Goal: Task Accomplishment & Management: Complete application form

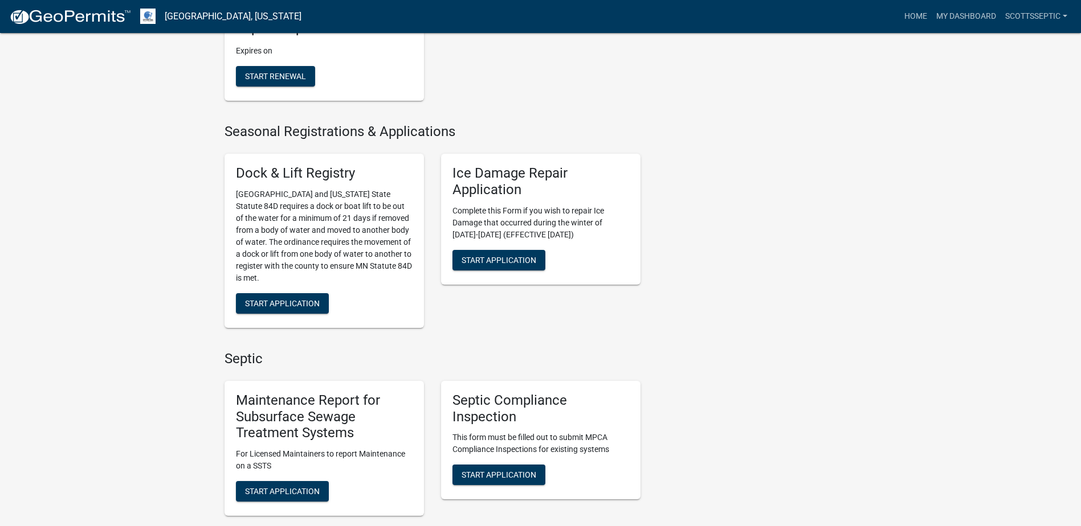
scroll to position [570, 0]
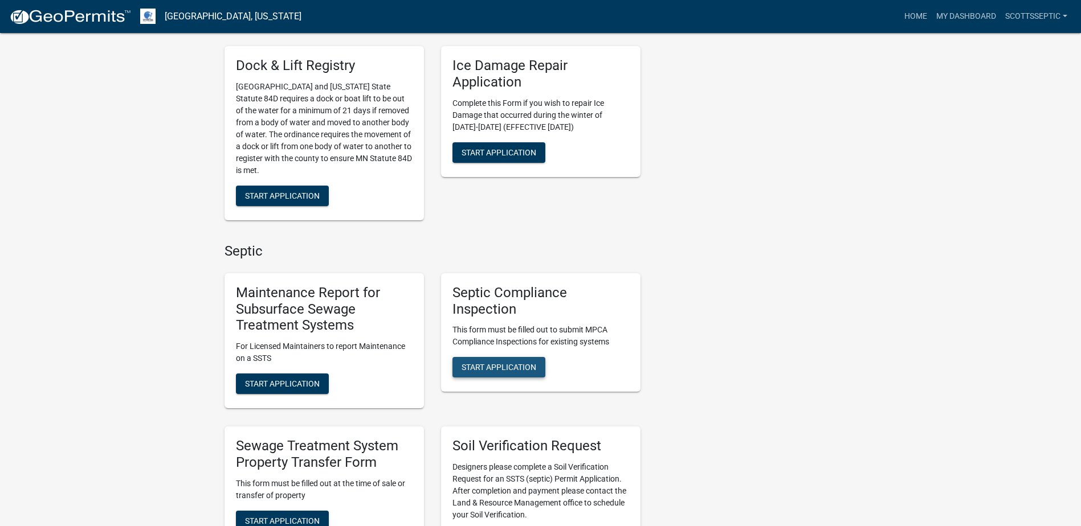
click at [499, 370] on span "Start Application" at bounding box center [498, 367] width 75 height 9
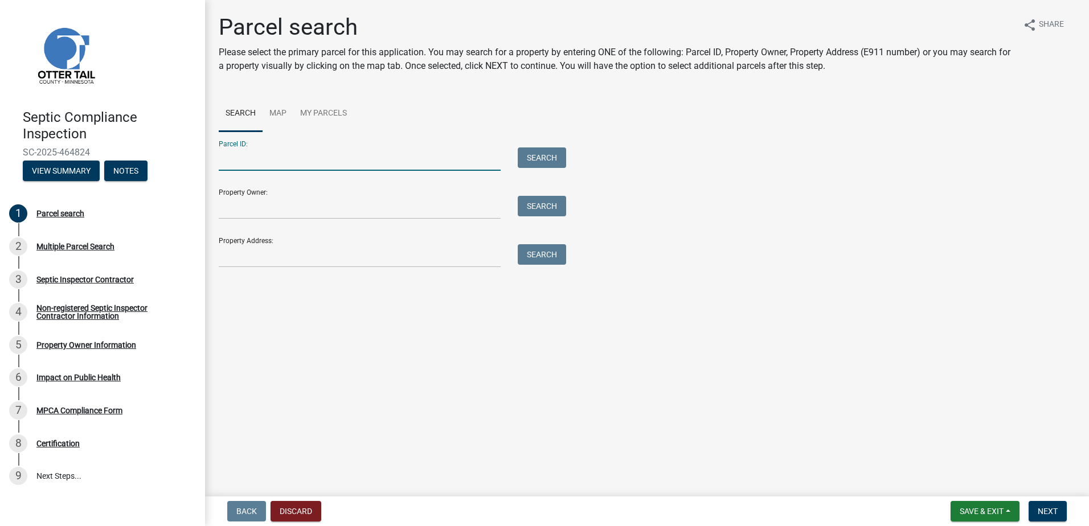
drag, startPoint x: 275, startPoint y: 158, endPoint x: 281, endPoint y: 149, distance: 11.9
click at [275, 158] on input "Parcel ID:" at bounding box center [360, 159] width 282 height 23
type input "20000210110003"
click at [527, 160] on button "Search" at bounding box center [542, 158] width 48 height 21
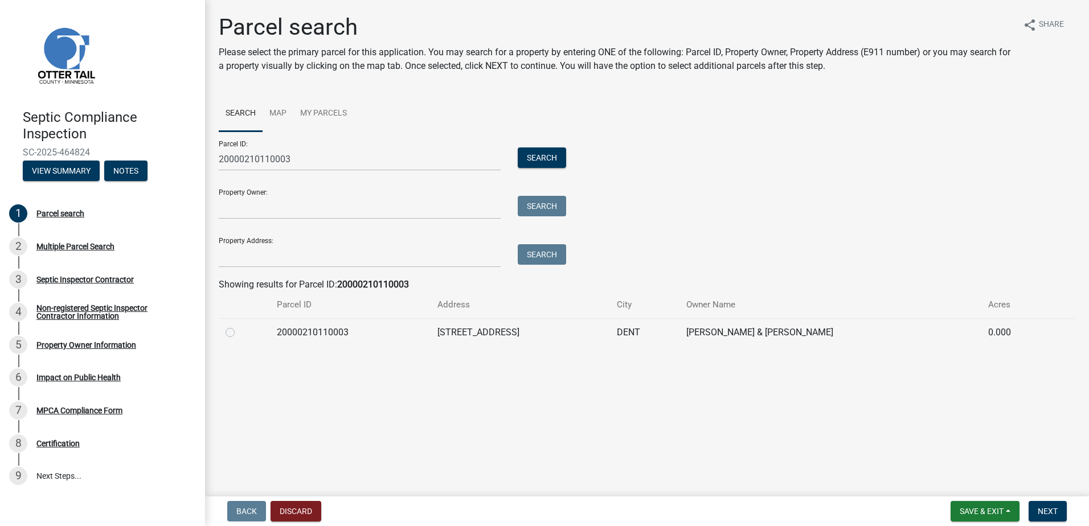
click at [239, 326] on label at bounding box center [239, 326] width 0 height 0
click at [239, 333] on input "radio" at bounding box center [242, 329] width 7 height 7
radio input "true"
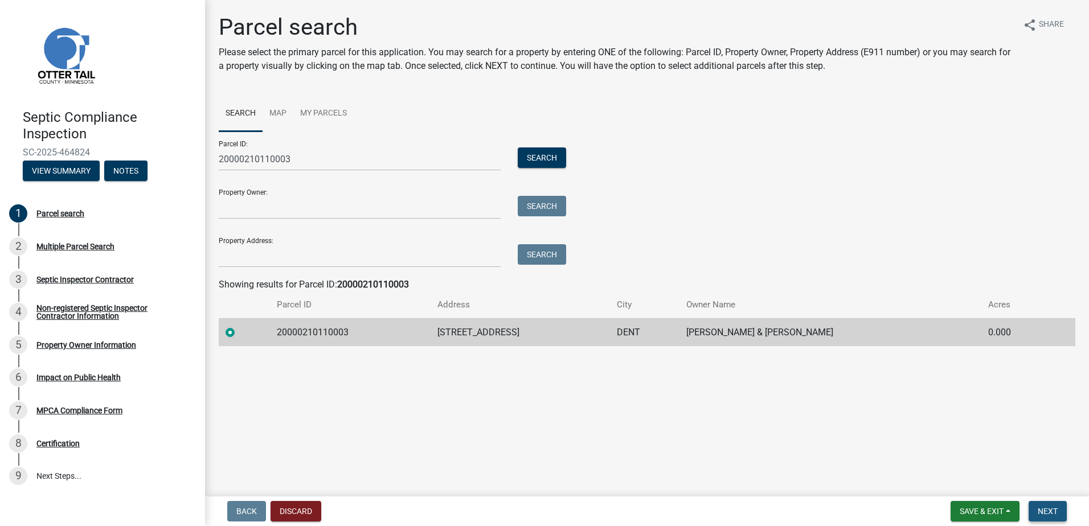
click at [1038, 508] on span "Next" at bounding box center [1048, 511] width 20 height 9
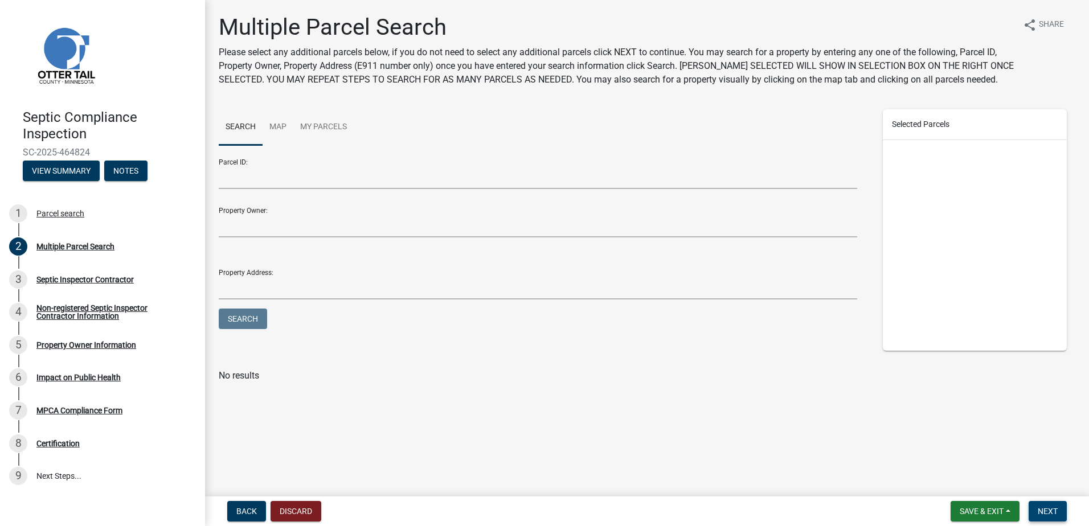
click at [1045, 512] on span "Next" at bounding box center [1048, 511] width 20 height 9
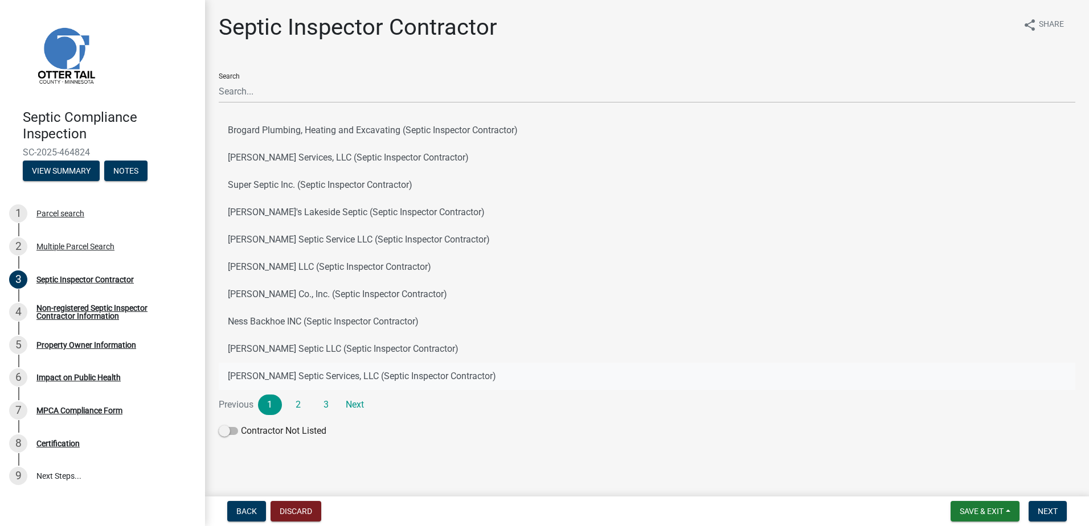
click at [275, 375] on button "[PERSON_NAME] Septic Services, LLC (Septic Inspector Contractor)" at bounding box center [647, 376] width 857 height 27
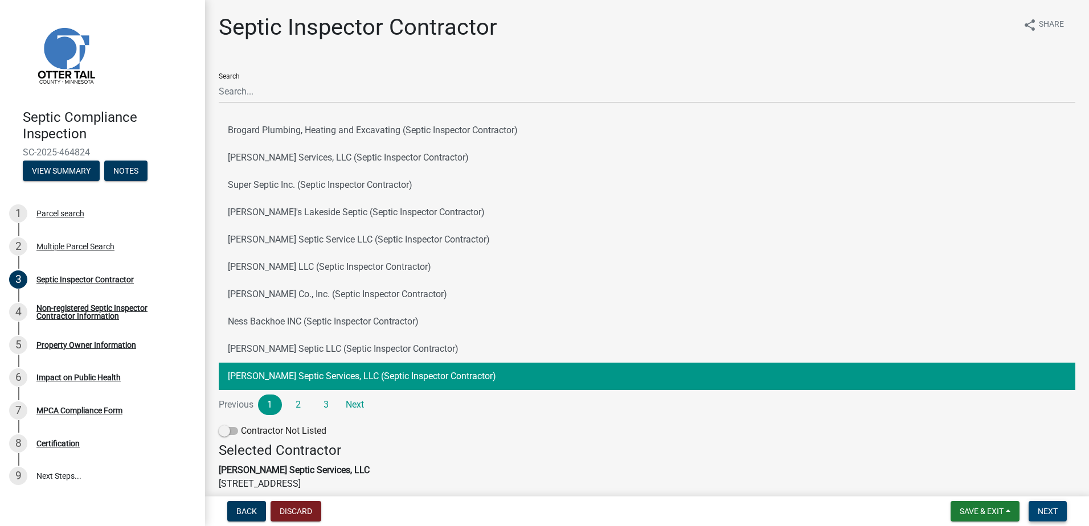
click at [1052, 513] on span "Next" at bounding box center [1048, 511] width 20 height 9
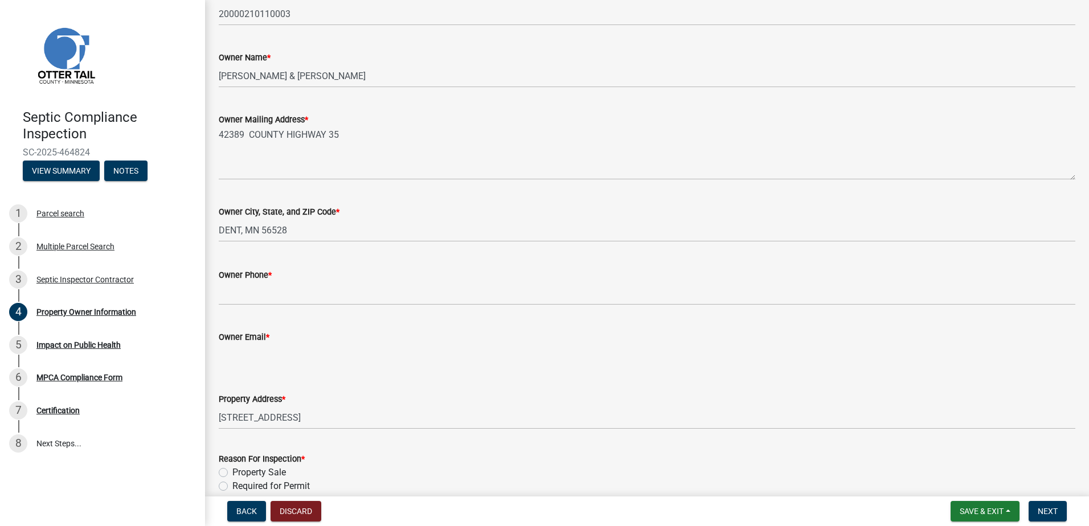
scroll to position [171, 0]
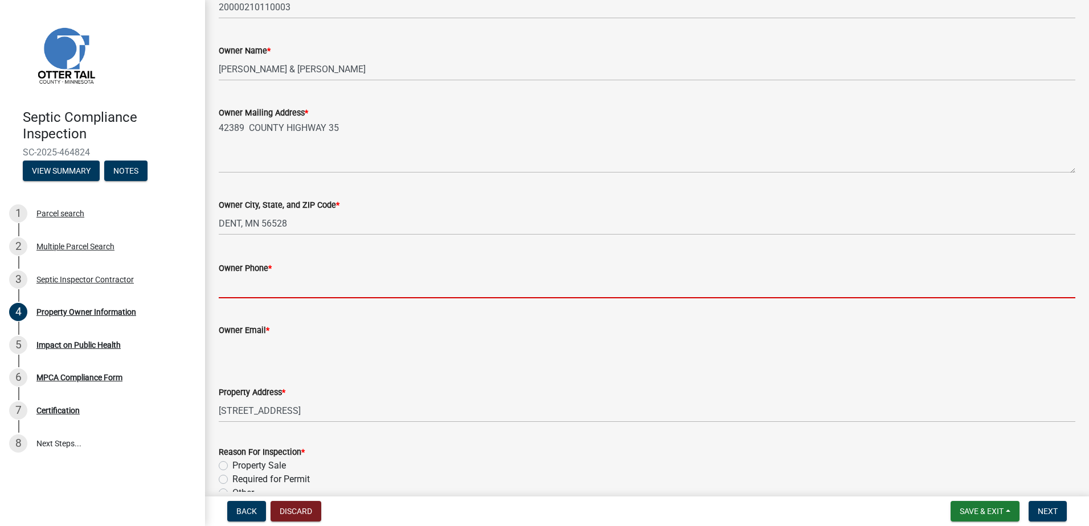
click at [252, 291] on input "Owner Phone *" at bounding box center [647, 286] width 857 height 23
type input "0000000000"
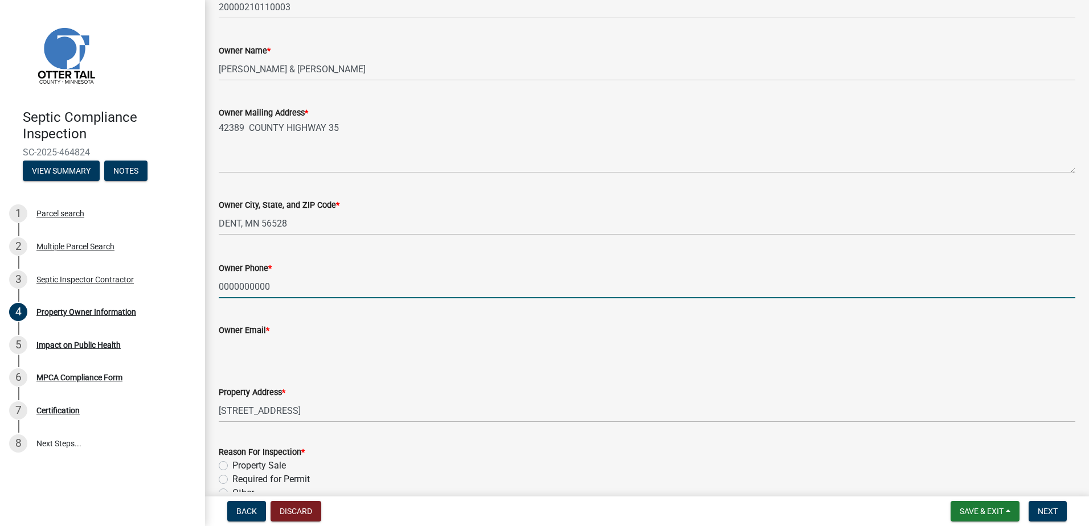
type input "[EMAIL_ADDRESS][DOMAIN_NAME]"
click at [290, 292] on input "[PHONE_NUMBER]" at bounding box center [647, 286] width 857 height 23
type input "7"
type input "2"
click at [233, 291] on input "0000000000" at bounding box center [647, 286] width 857 height 23
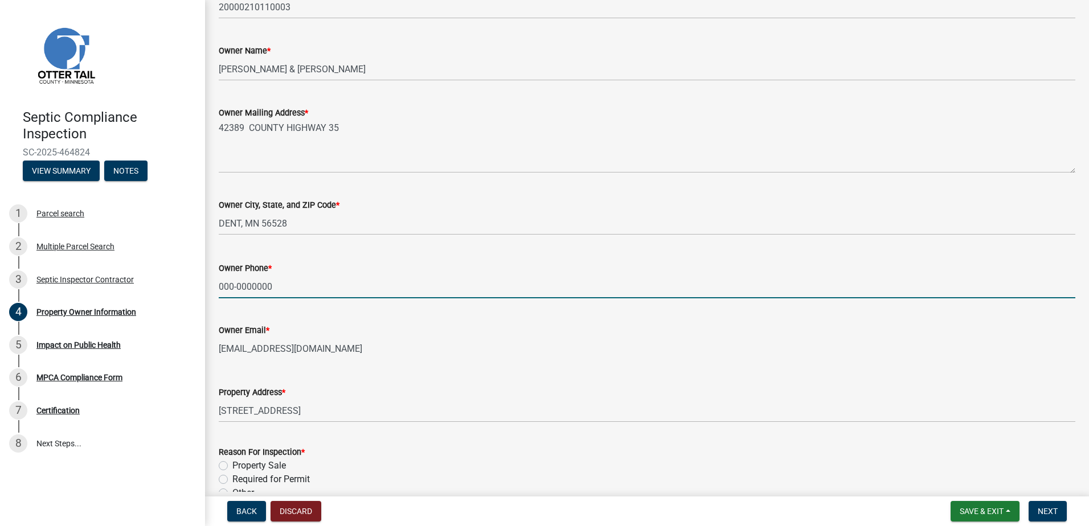
click at [253, 287] on input "000-0000000" at bounding box center [647, 286] width 857 height 23
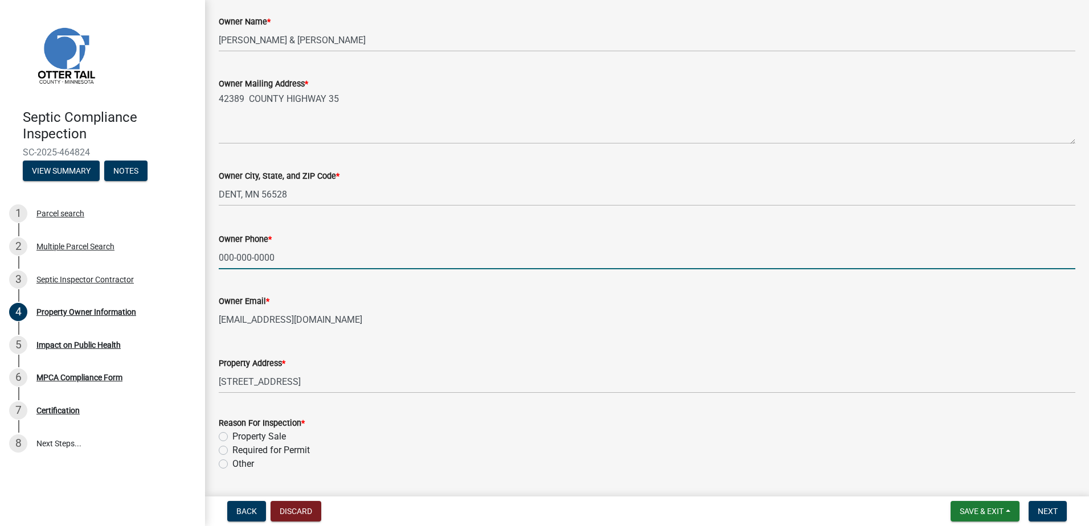
scroll to position [234, 0]
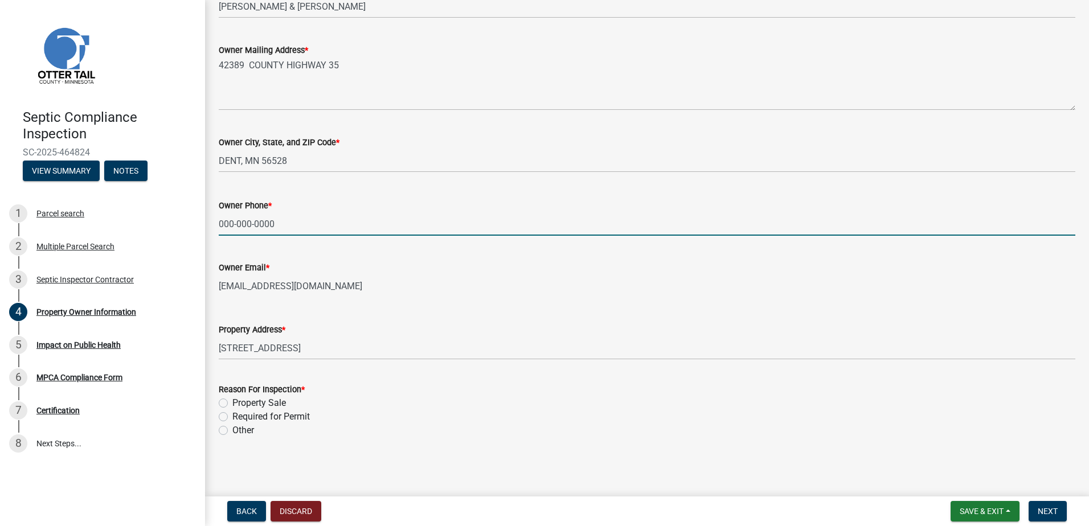
type input "000-000-0000"
click at [232, 402] on label "Property Sale" at bounding box center [259, 403] width 54 height 14
click at [232, 402] on input "Property Sale" at bounding box center [235, 399] width 7 height 7
radio input "true"
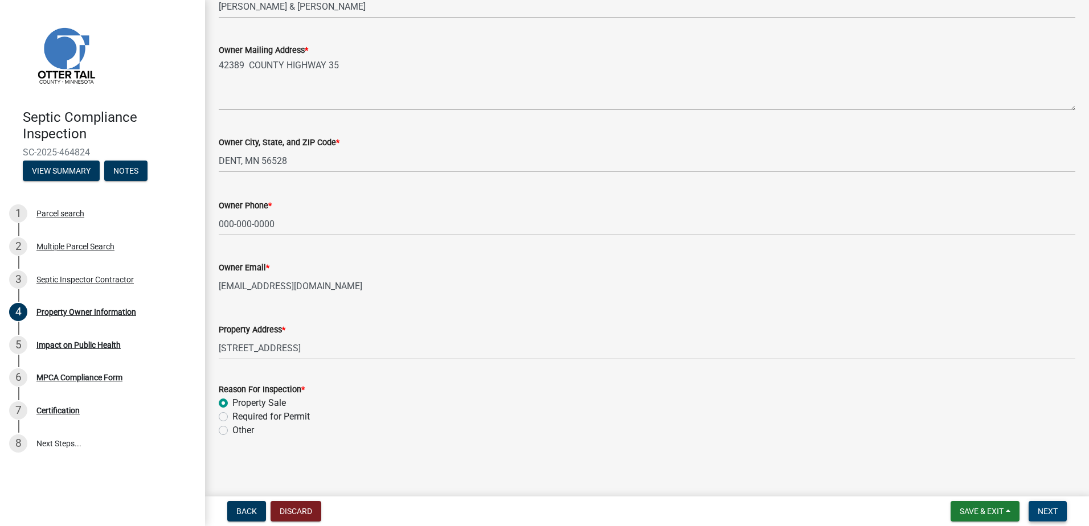
click at [1052, 511] on span "Next" at bounding box center [1048, 511] width 20 height 9
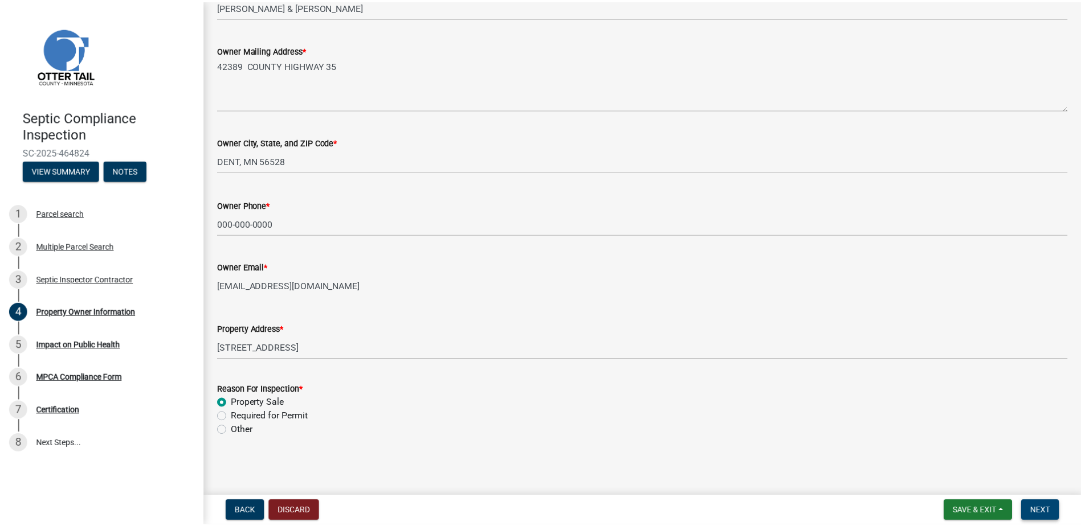
scroll to position [0, 0]
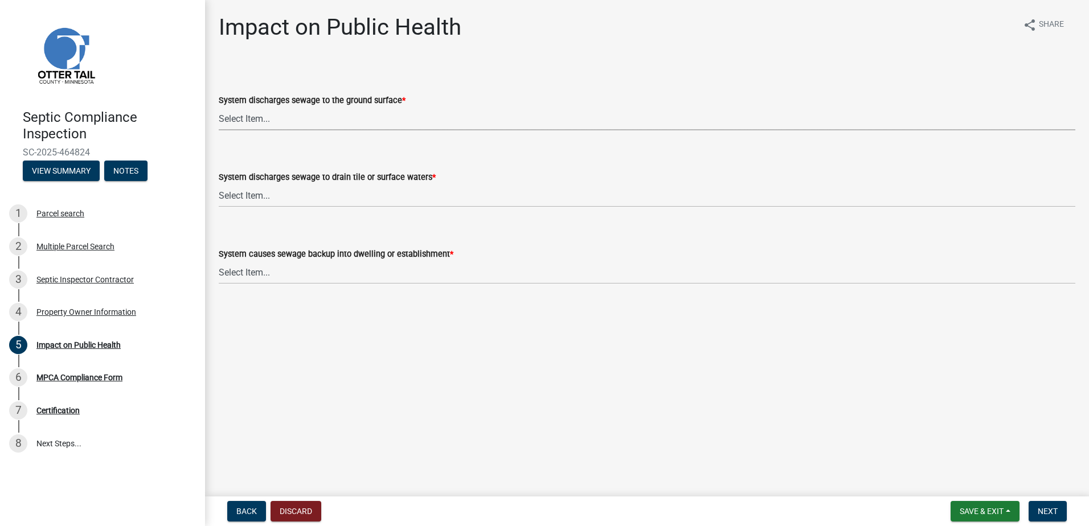
click at [241, 125] on select "Select Item... Yes No" at bounding box center [647, 118] width 857 height 23
click at [219, 107] on select "Select Item... Yes No" at bounding box center [647, 118] width 857 height 23
select select "9c5ef684-d0d4-4879-ab12-905ddbd81a72"
drag, startPoint x: 230, startPoint y: 189, endPoint x: 230, endPoint y: 199, distance: 10.3
click at [230, 192] on select "Select Item... Yes No" at bounding box center [647, 195] width 857 height 23
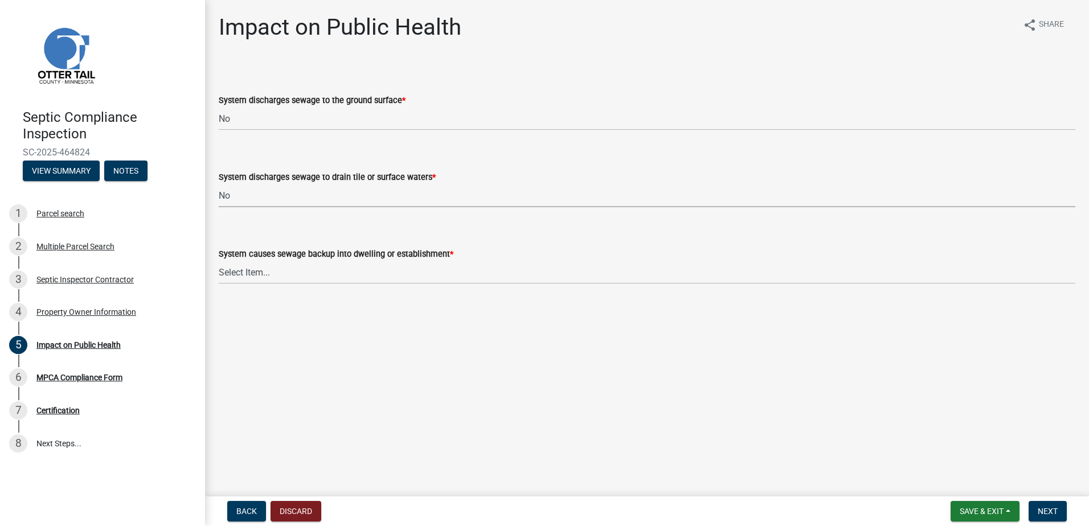
click at [219, 184] on select "Select Item... Yes No" at bounding box center [647, 195] width 857 height 23
select select "7d491a2b-e9f0-4952-b474-53ca749b22af"
drag, startPoint x: 226, startPoint y: 268, endPoint x: 225, endPoint y: 279, distance: 10.3
click at [226, 271] on select "Select Item... Yes No" at bounding box center [647, 272] width 857 height 23
click at [219, 261] on select "Select Item... Yes No" at bounding box center [647, 272] width 857 height 23
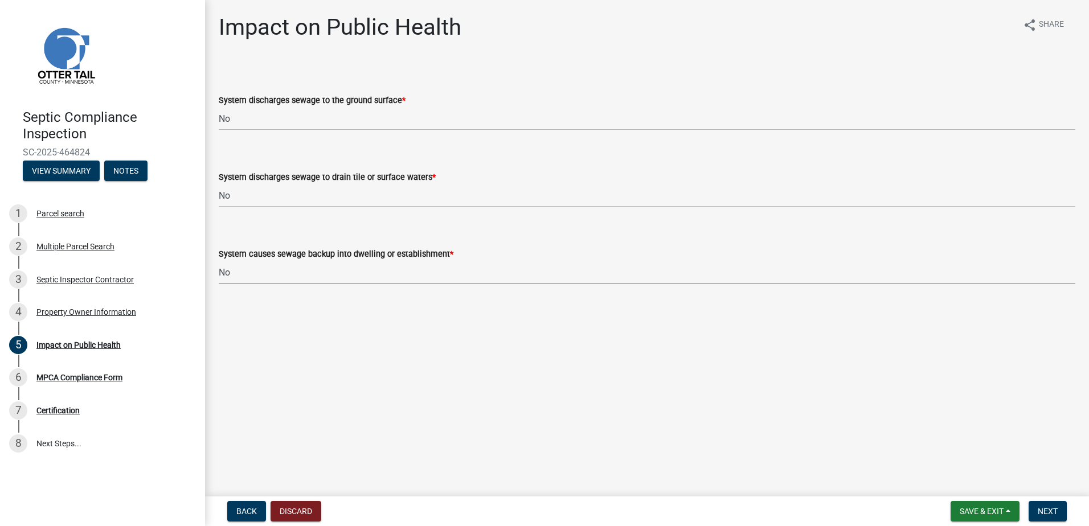
select select "6e07b46b-a403-4f3e-b4fc-218acc732c01"
click at [1053, 509] on span "Next" at bounding box center [1048, 511] width 20 height 9
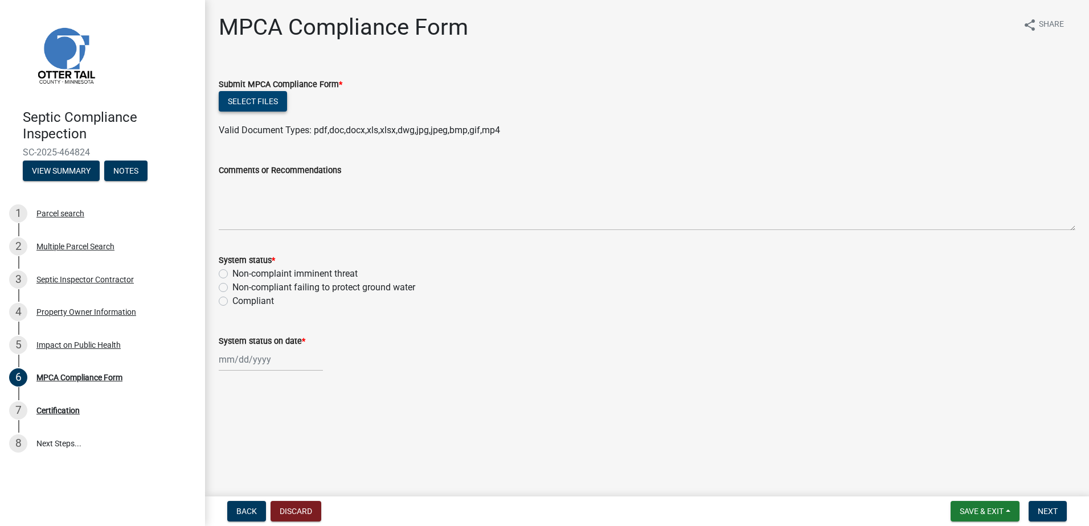
click at [246, 99] on button "Select files" at bounding box center [253, 101] width 68 height 21
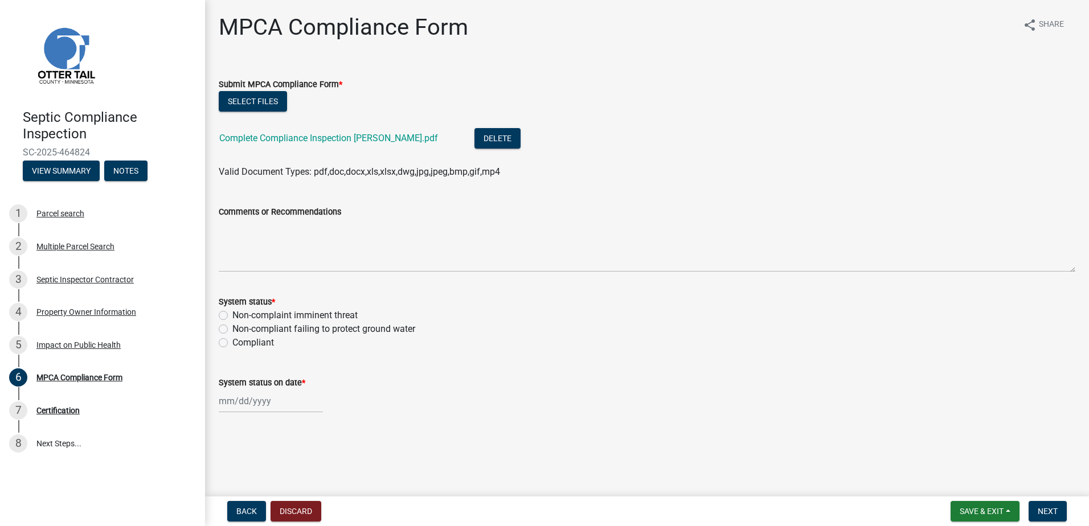
click at [232, 343] on label "Compliant" at bounding box center [253, 343] width 42 height 14
click at [232, 343] on input "Compliant" at bounding box center [235, 339] width 7 height 7
radio input "true"
click at [236, 398] on div at bounding box center [271, 401] width 104 height 23
select select "8"
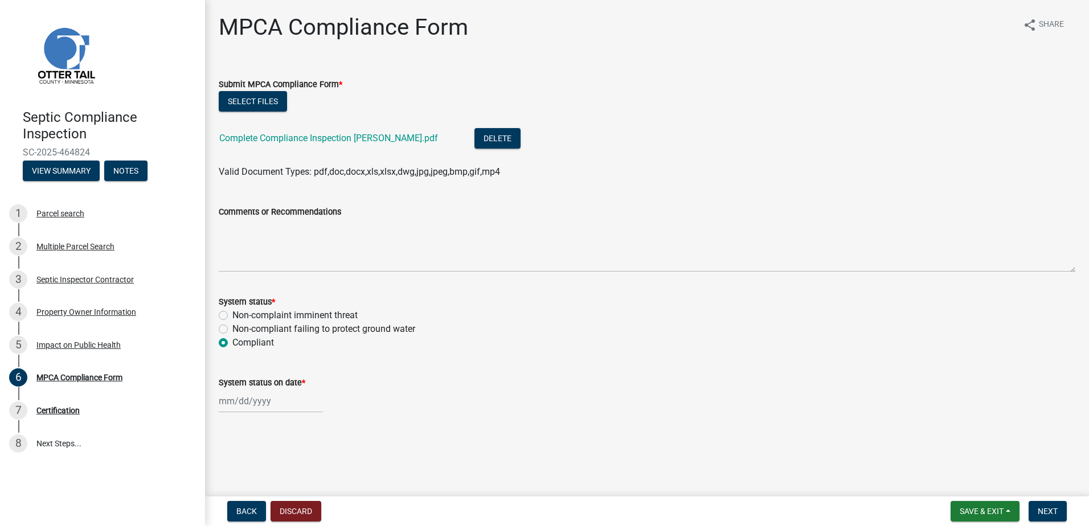
select select "2025"
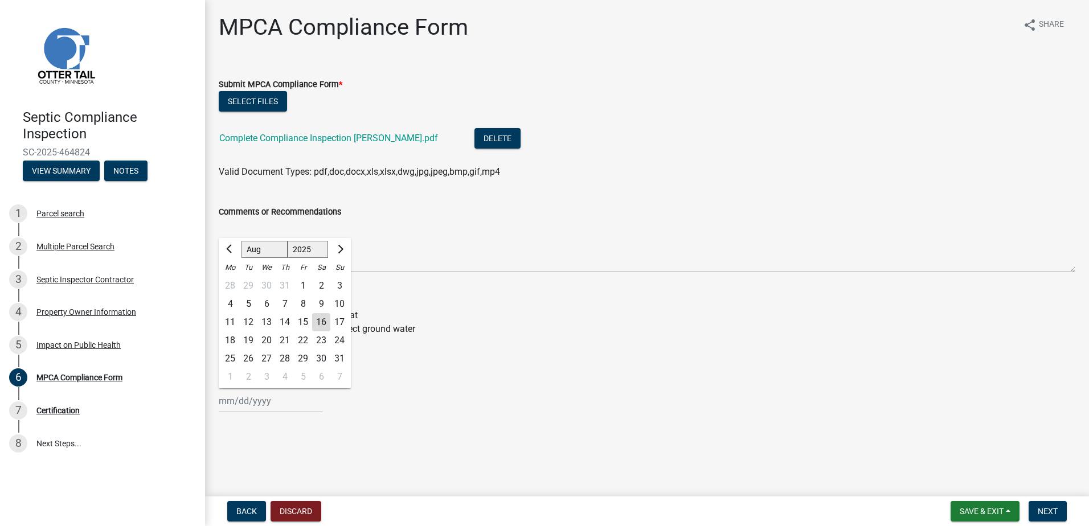
click at [264, 324] on div "13" at bounding box center [266, 322] width 18 height 18
type input "[DATE]"
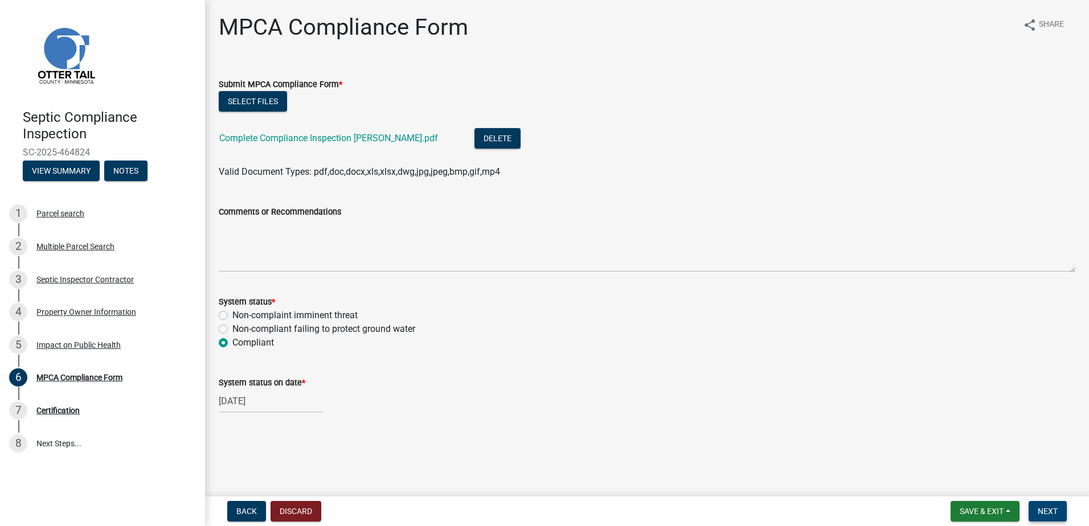
click at [1058, 510] on button "Next" at bounding box center [1048, 511] width 38 height 21
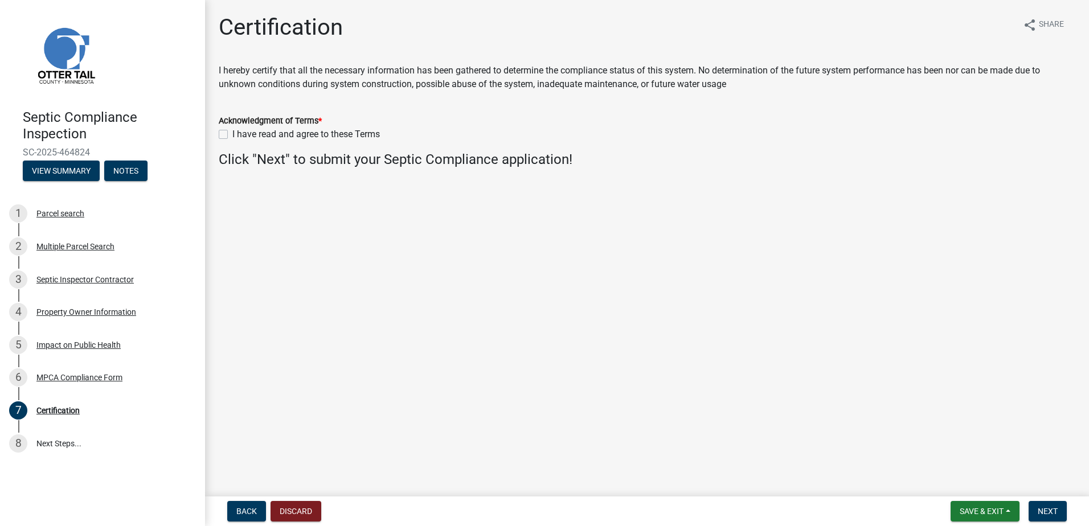
click at [232, 134] on label "I have read and agree to these Terms" at bounding box center [306, 135] width 148 height 14
click at [232, 134] on input "I have read and agree to these Terms" at bounding box center [235, 131] width 7 height 7
checkbox input "true"
click at [1049, 509] on span "Next" at bounding box center [1048, 511] width 20 height 9
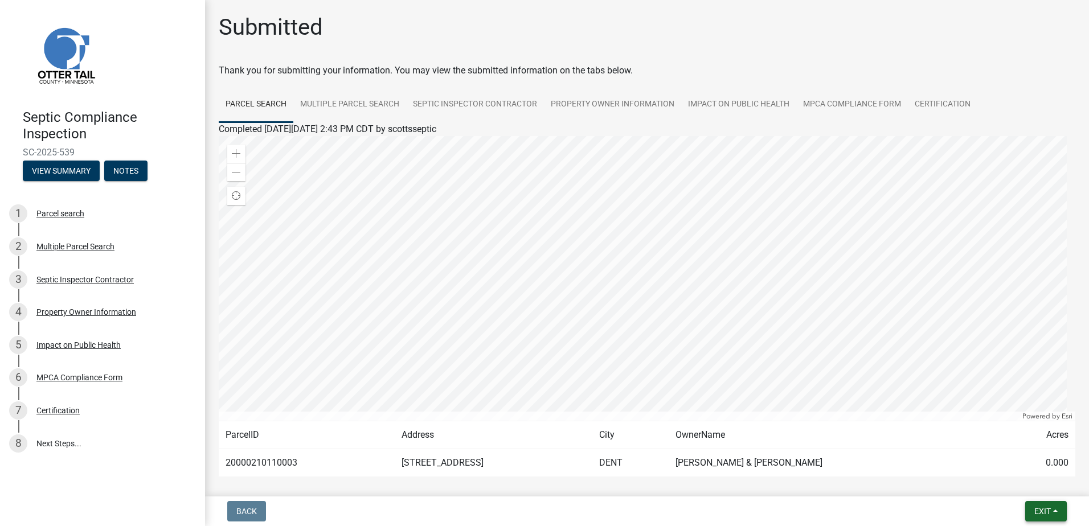
click at [1054, 513] on button "Exit" at bounding box center [1046, 511] width 42 height 21
click at [1012, 481] on button "Save & Exit" at bounding box center [1021, 481] width 91 height 27
